Goal: Information Seeking & Learning: Learn about a topic

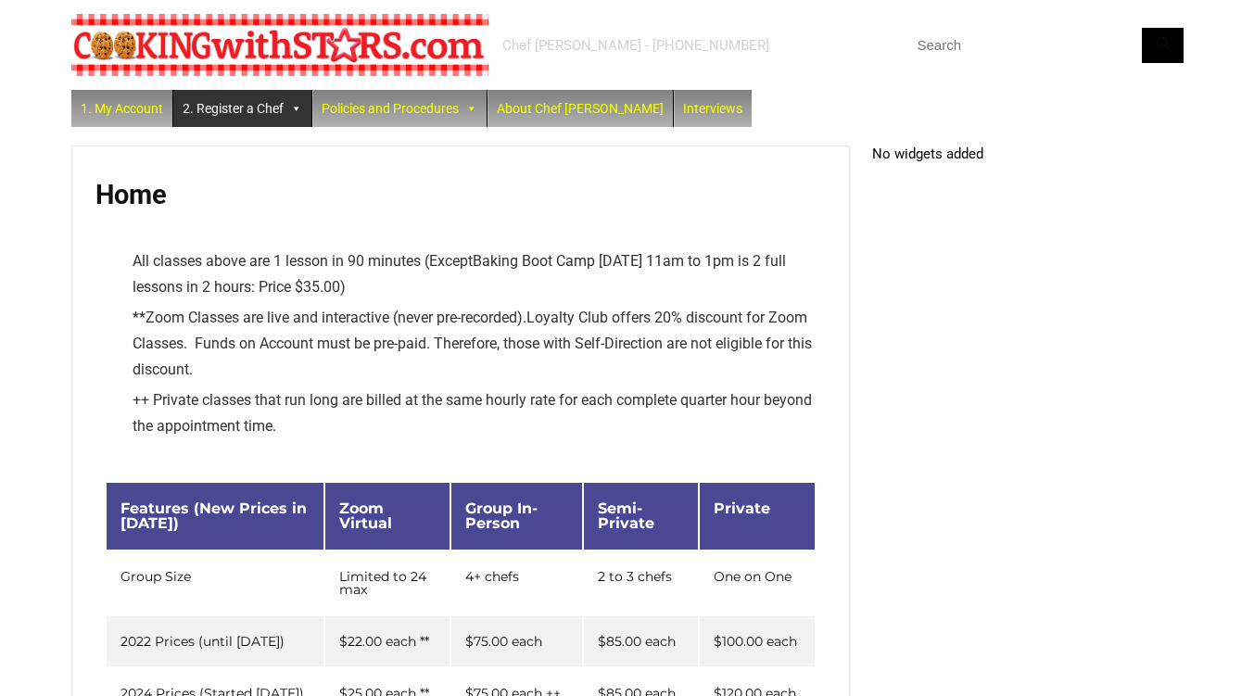
click at [269, 101] on link "2. Register a Chef" at bounding box center [242, 108] width 138 height 37
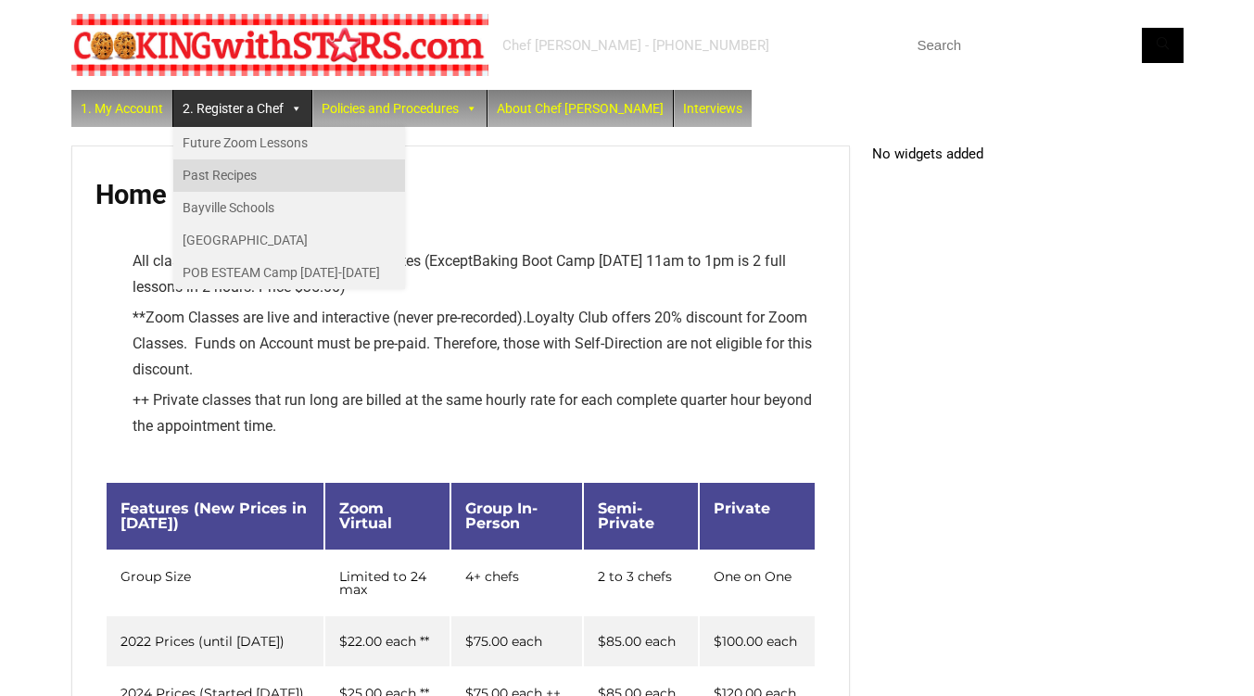
click at [248, 171] on link "Past Recipes" at bounding box center [289, 175] width 232 height 32
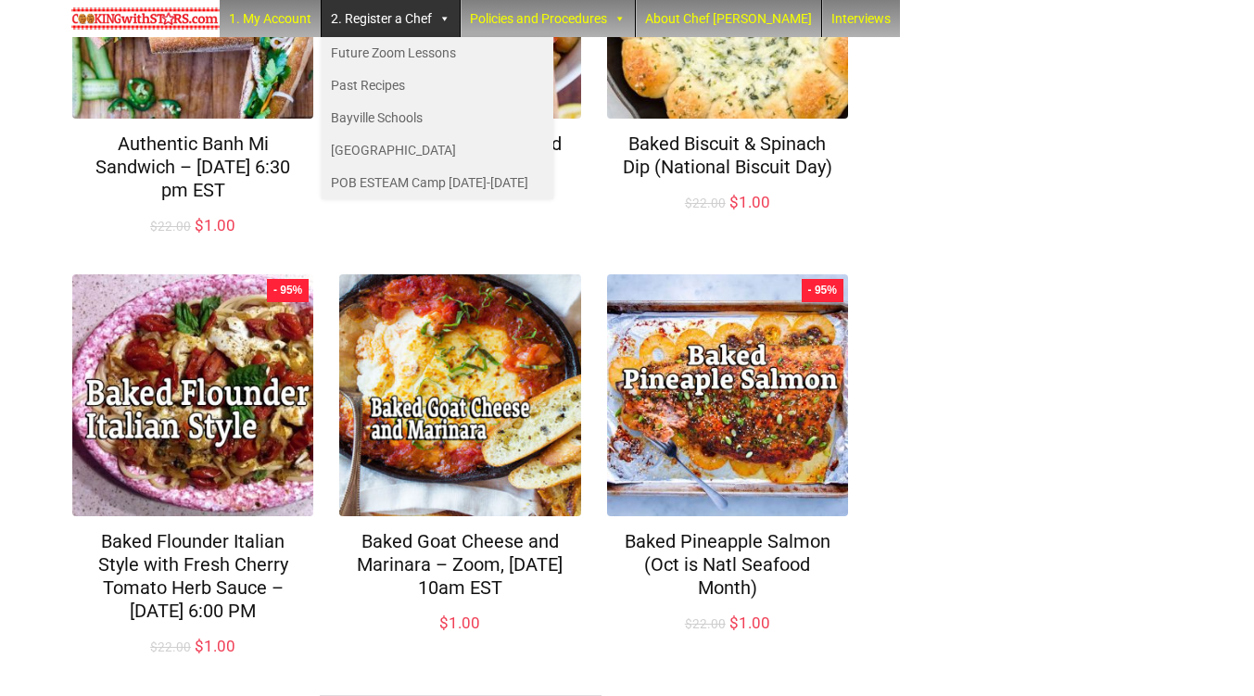
scroll to position [1366, 0]
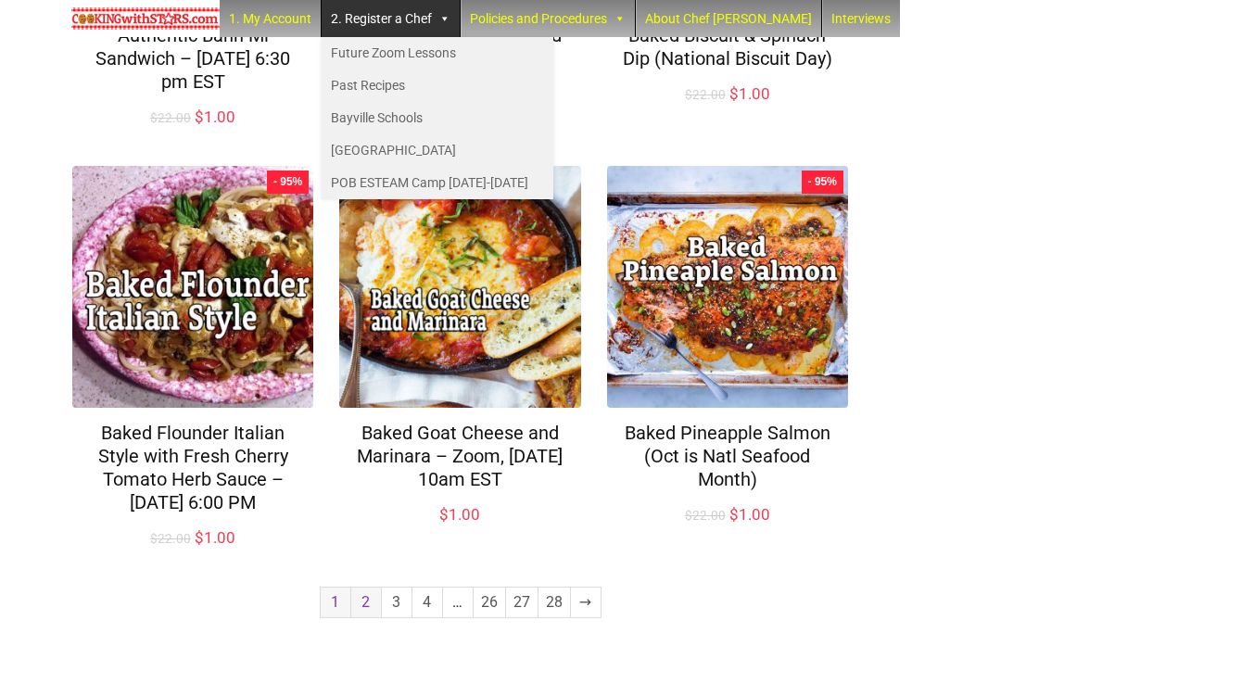
click at [374, 609] on link "2" at bounding box center [366, 603] width 30 height 30
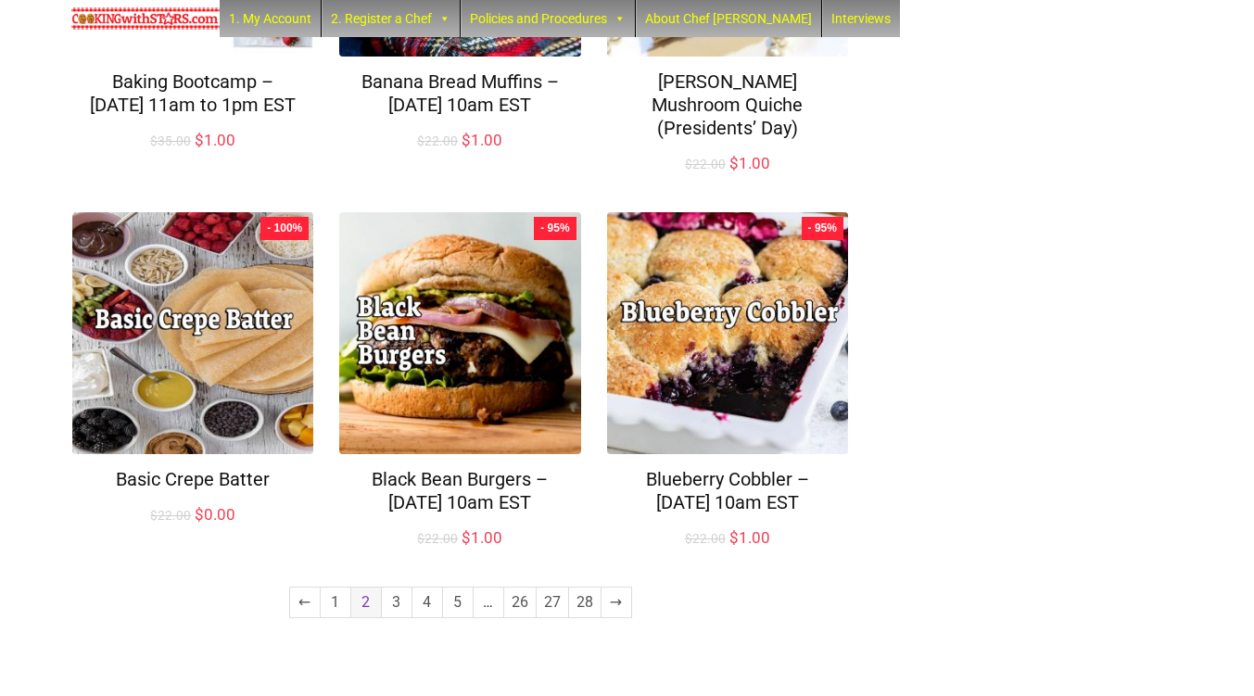
scroll to position [1365, 0]
click at [400, 597] on link "3" at bounding box center [397, 603] width 30 height 30
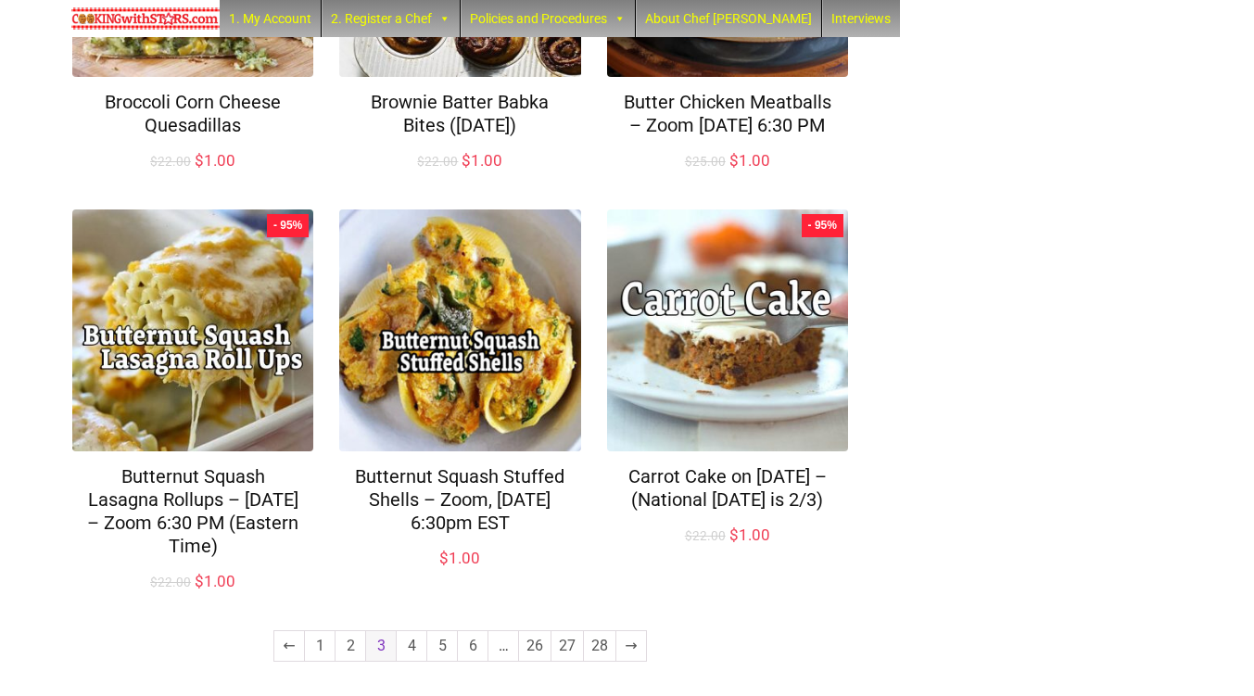
scroll to position [1297, 0]
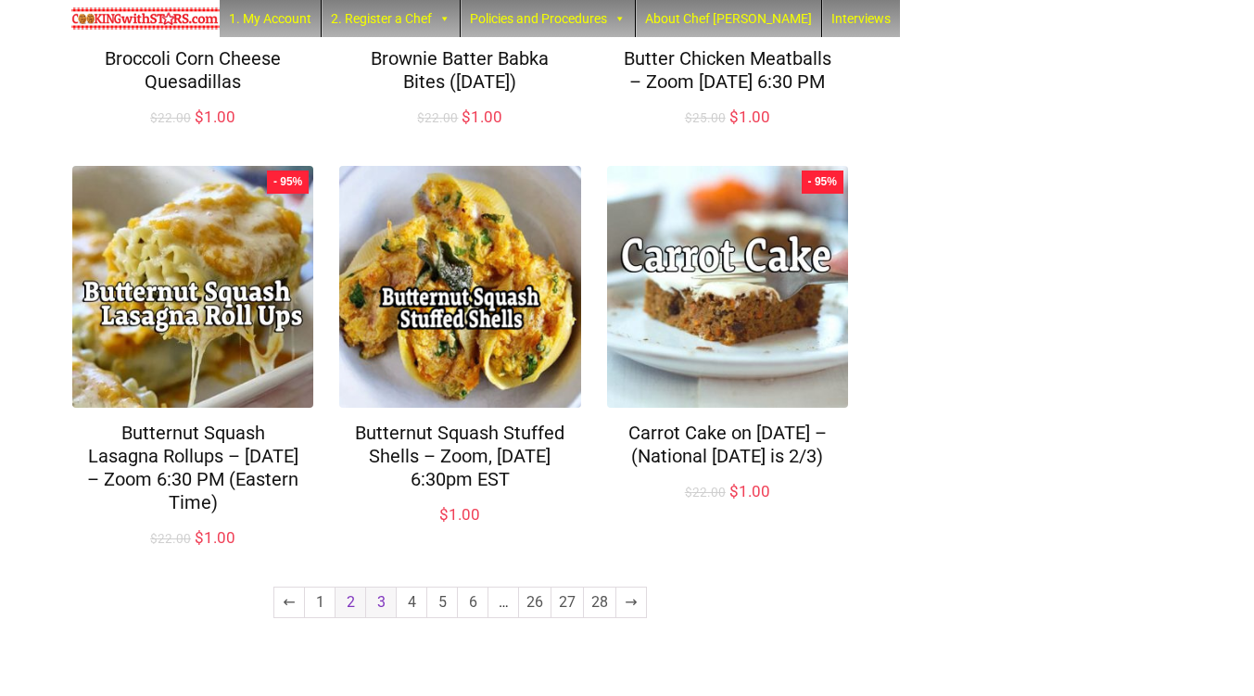
click at [351, 589] on link "2" at bounding box center [351, 603] width 30 height 30
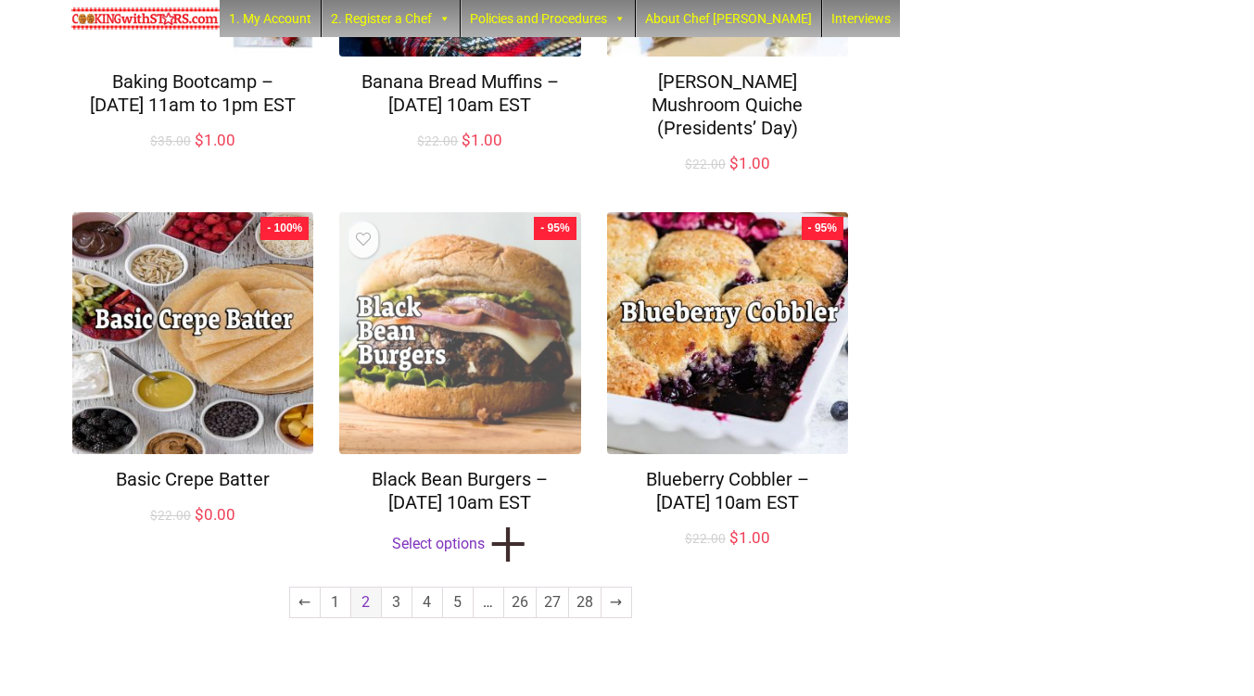
scroll to position [1365, 0]
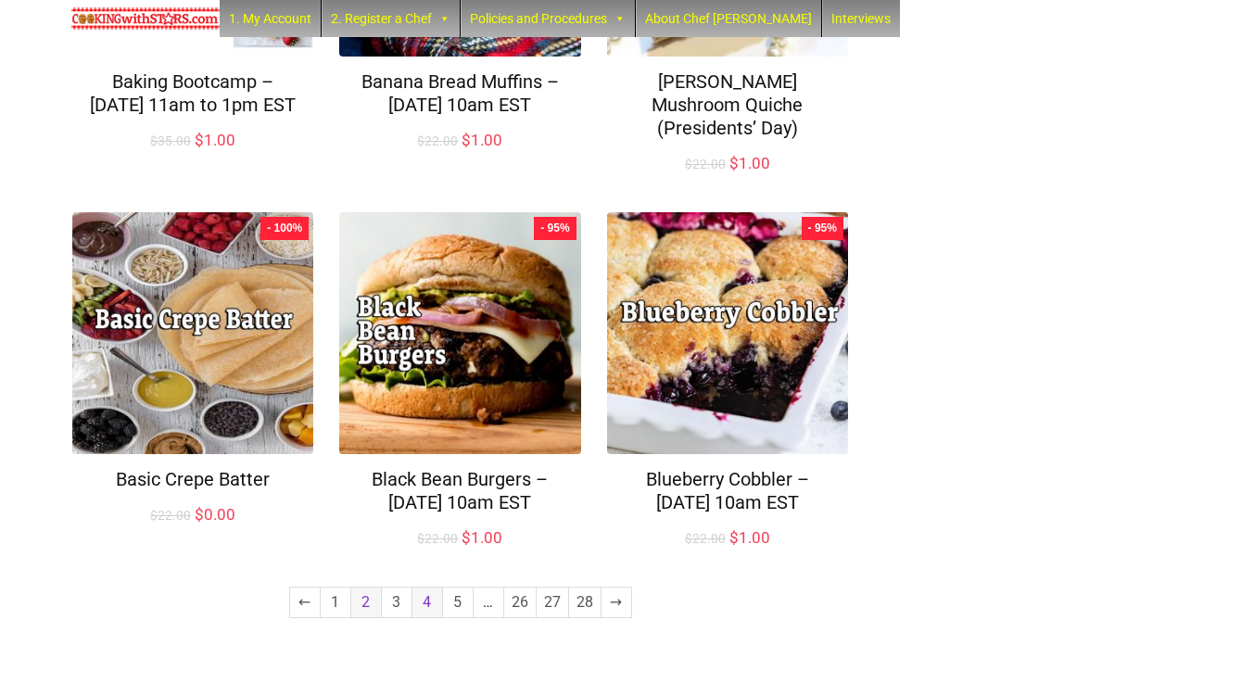
click at [423, 600] on link "4" at bounding box center [427, 603] width 30 height 30
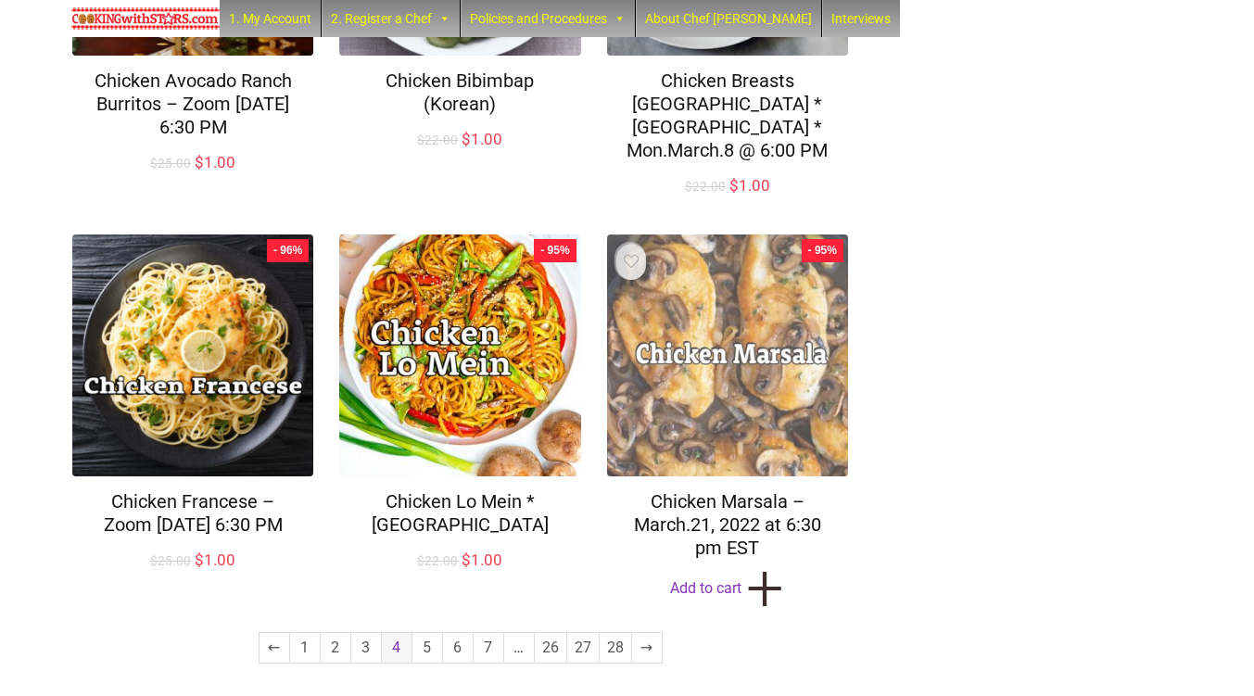
scroll to position [1343, 0]
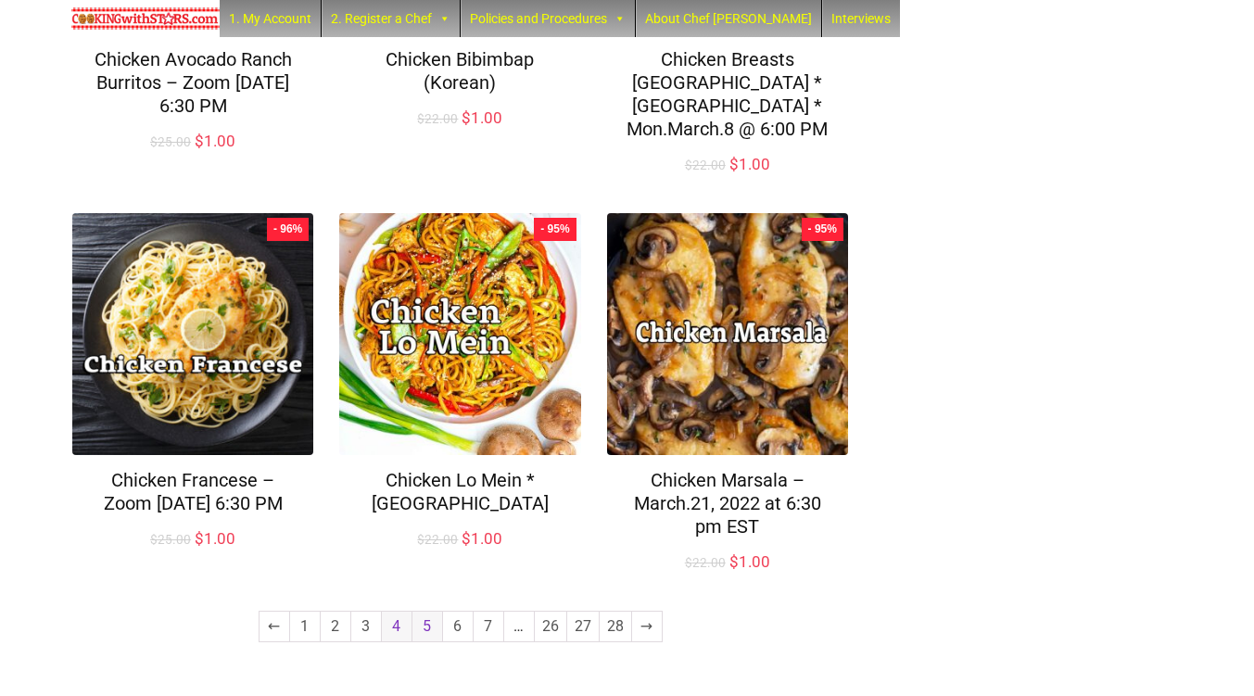
click at [434, 612] on link "5" at bounding box center [427, 627] width 30 height 30
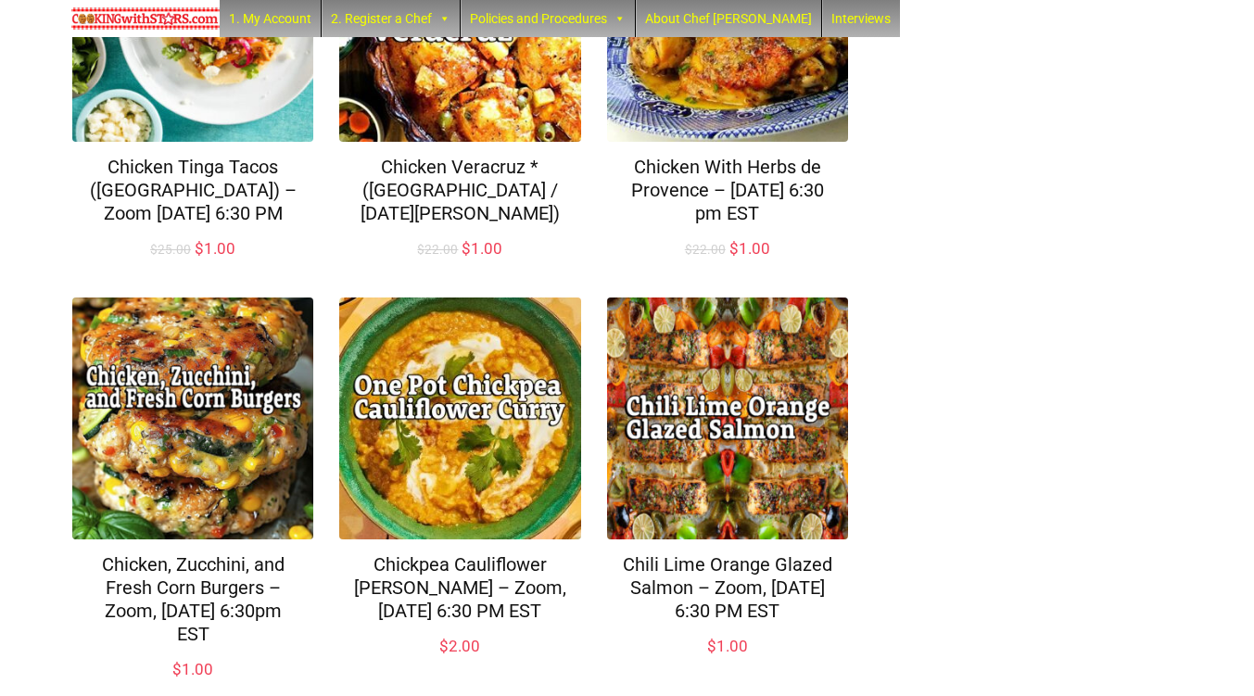
scroll to position [1359, 0]
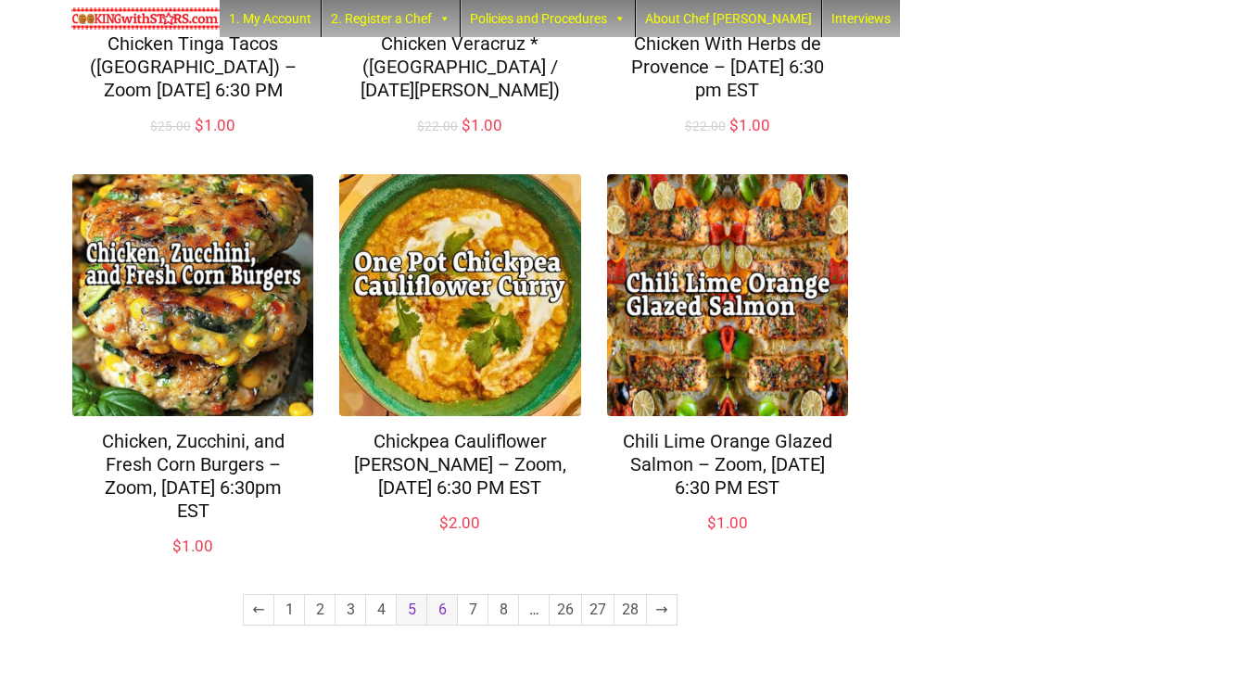
click at [450, 608] on link "6" at bounding box center [442, 610] width 30 height 30
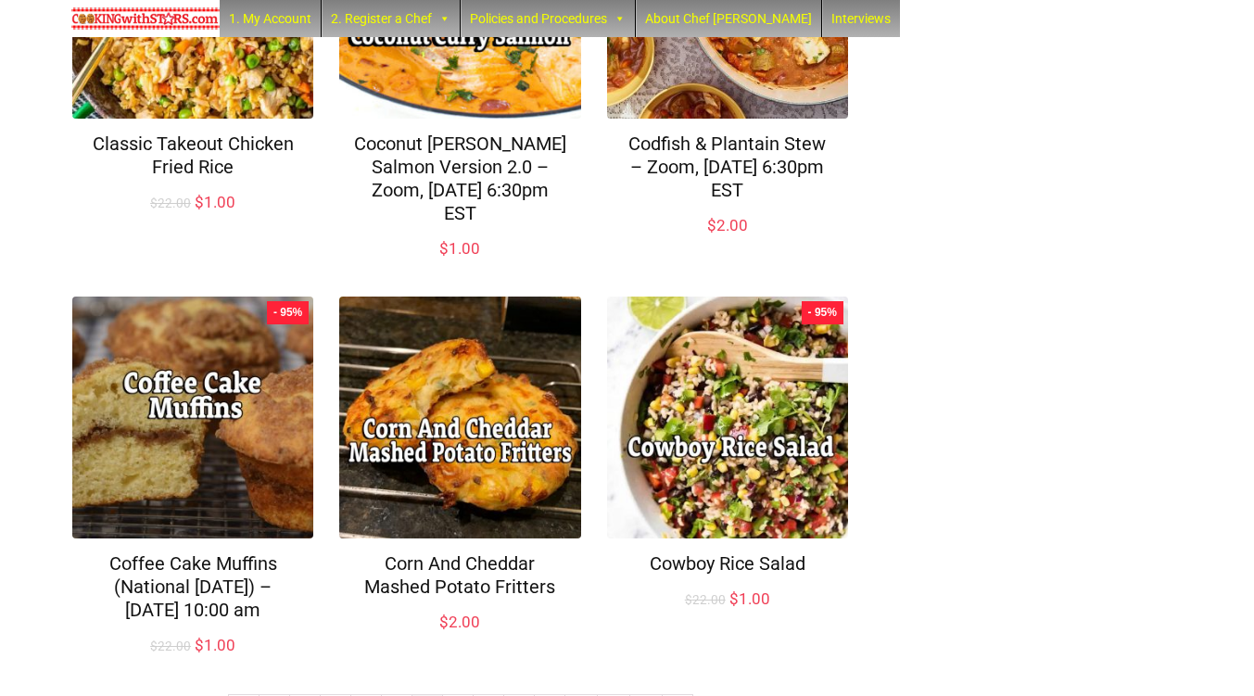
scroll to position [1342, 0]
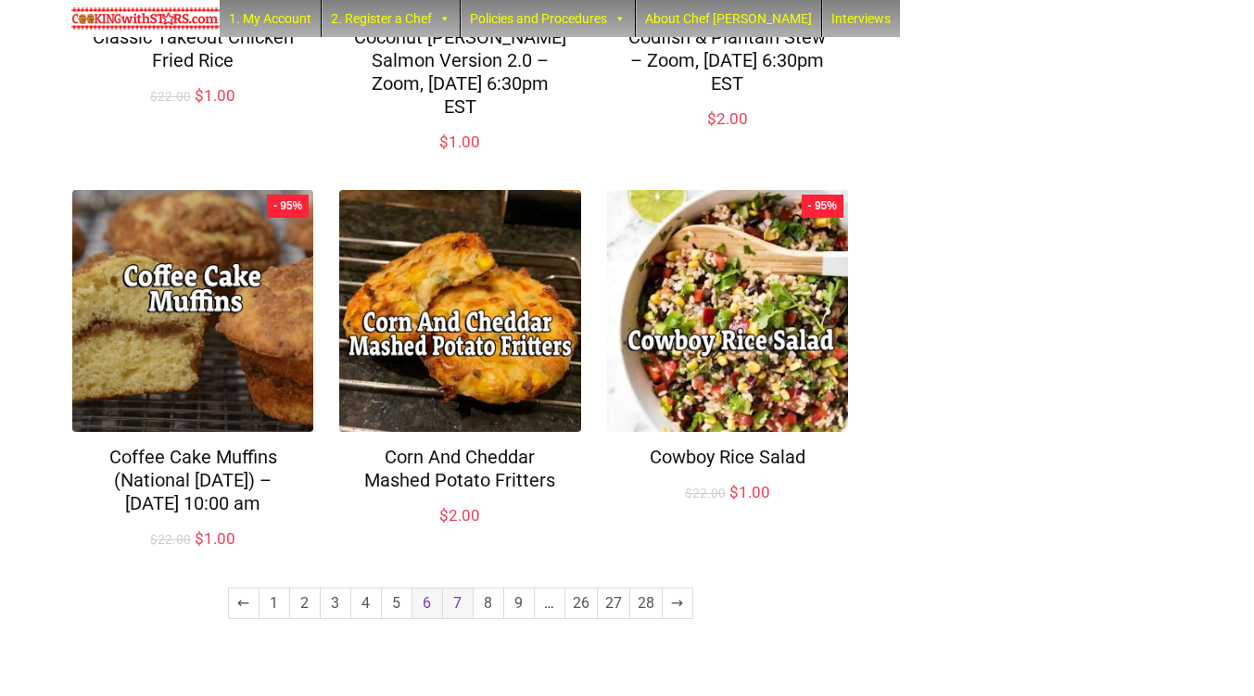
click at [450, 596] on link "7" at bounding box center [458, 604] width 30 height 30
click at [453, 596] on link "7" at bounding box center [458, 604] width 30 height 30
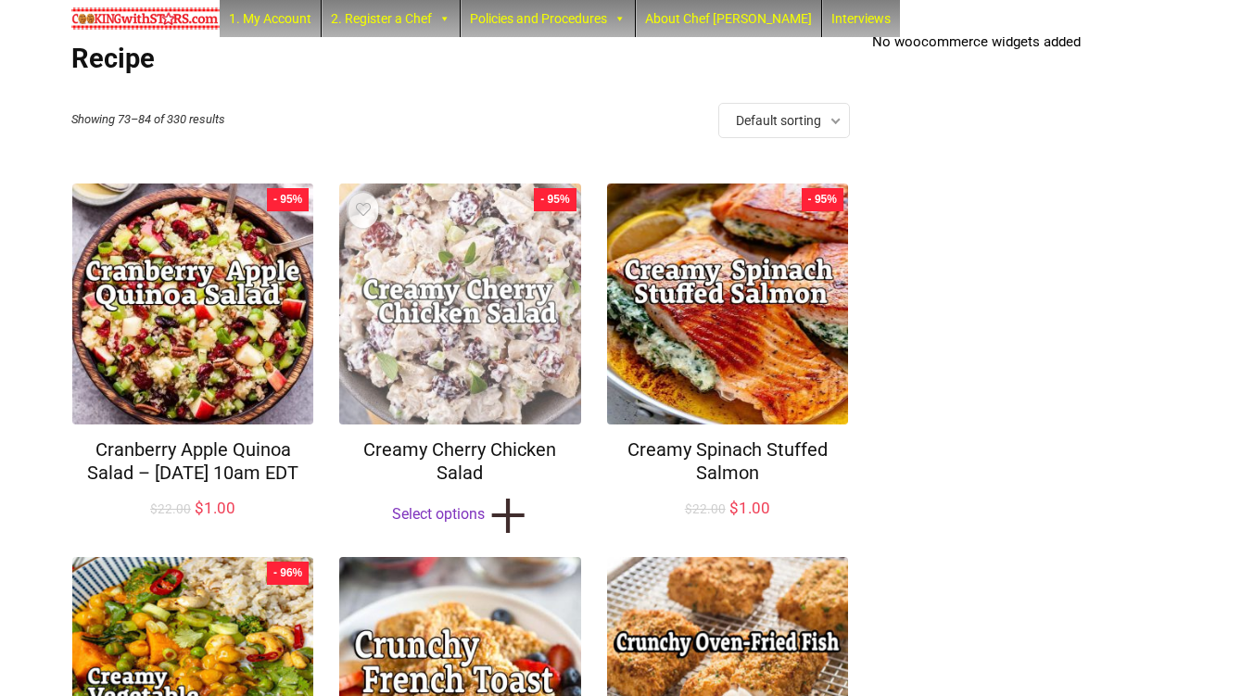
scroll to position [247, 0]
